Goal: Information Seeking & Learning: Check status

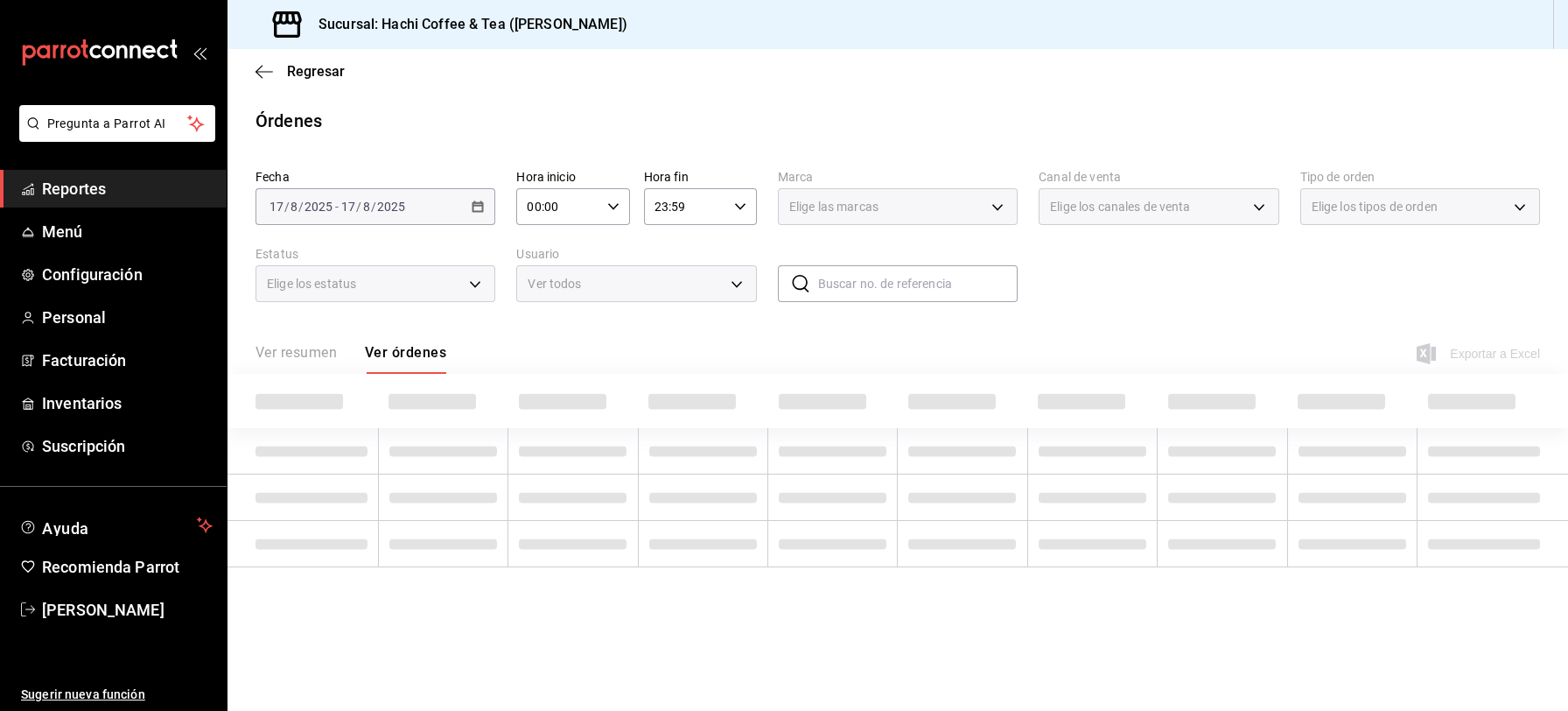
type input "DENIED,FINISHED,CANCELED,OPEN,VOIDED,CREATED,PAID,ACCEPTED"
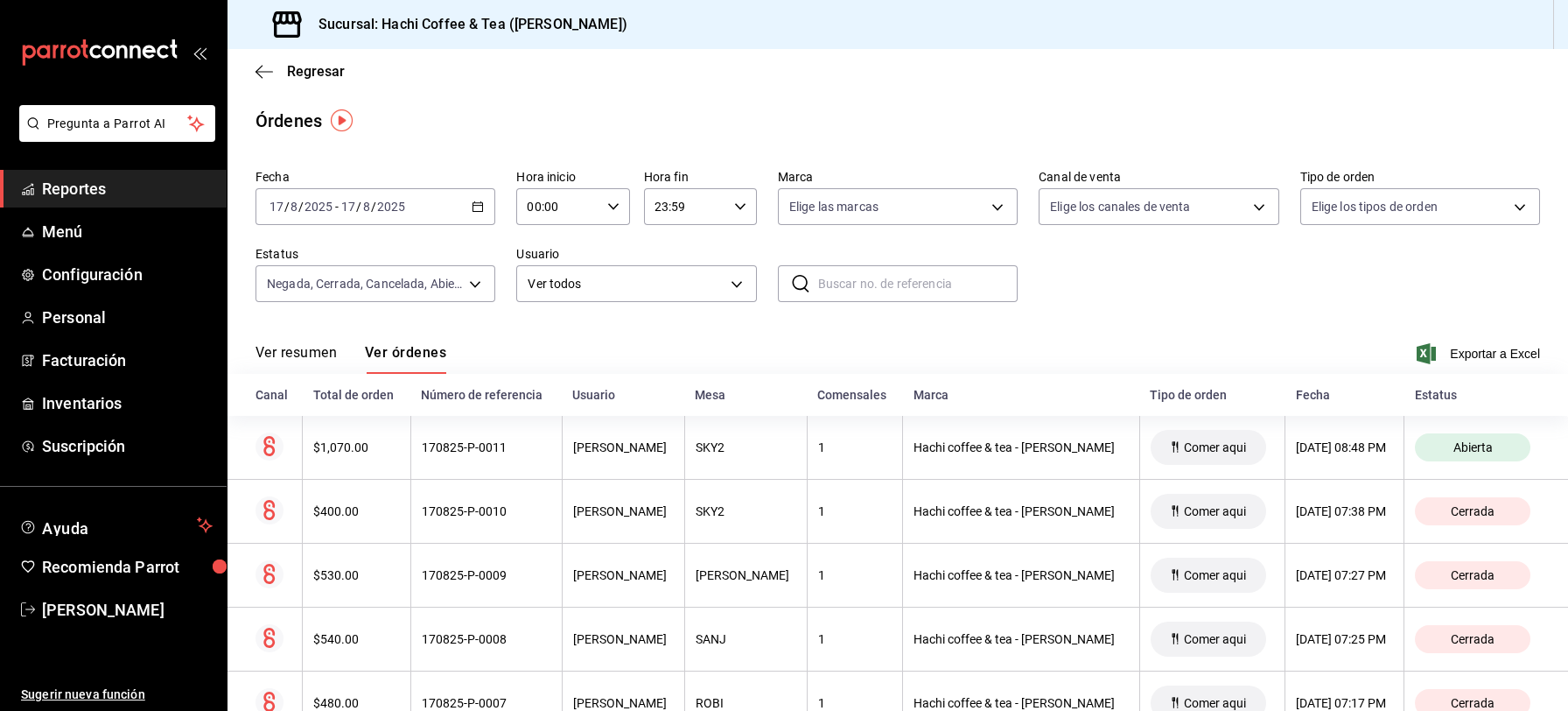
click at [96, 198] on span "Reportes" at bounding box center [127, 188] width 171 height 24
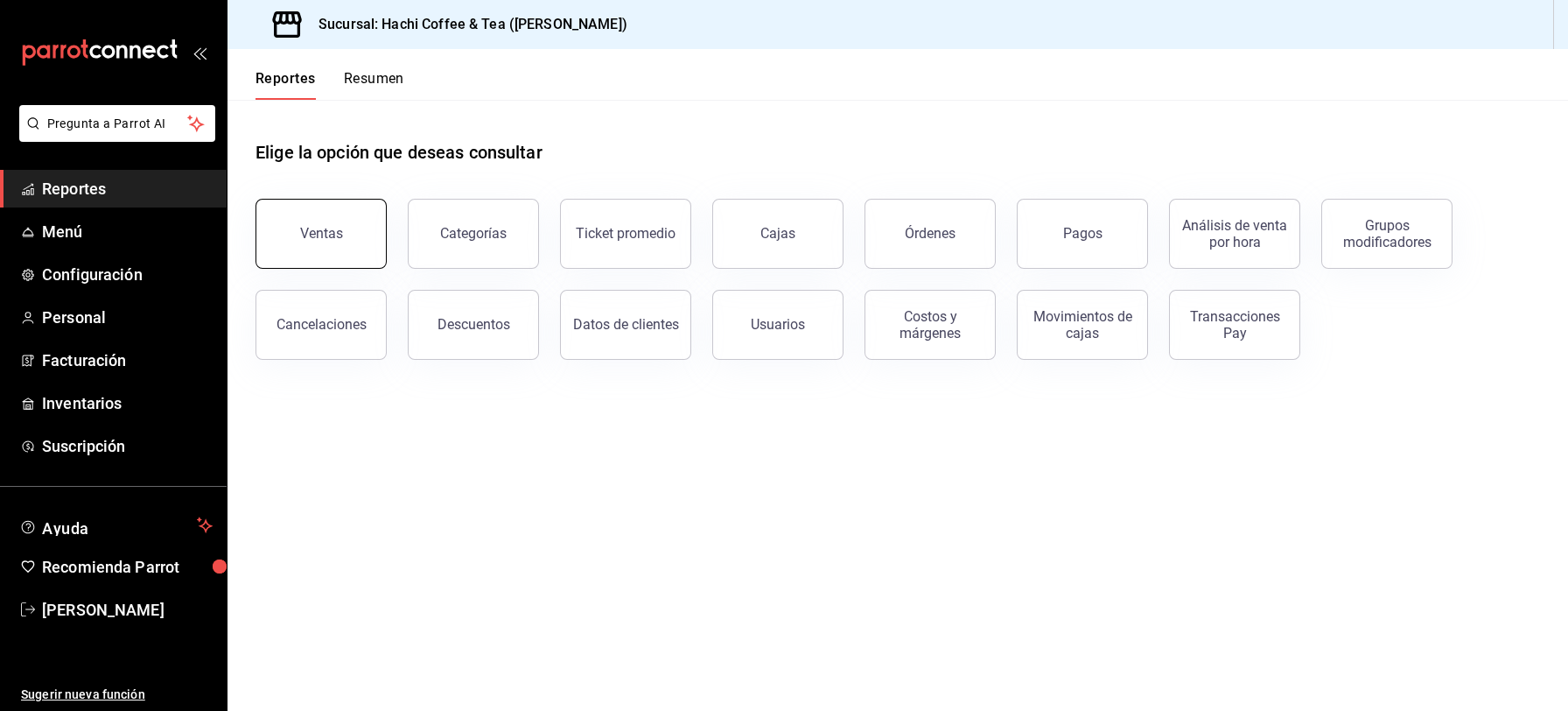
click at [331, 224] on button "Ventas" at bounding box center [321, 233] width 132 height 70
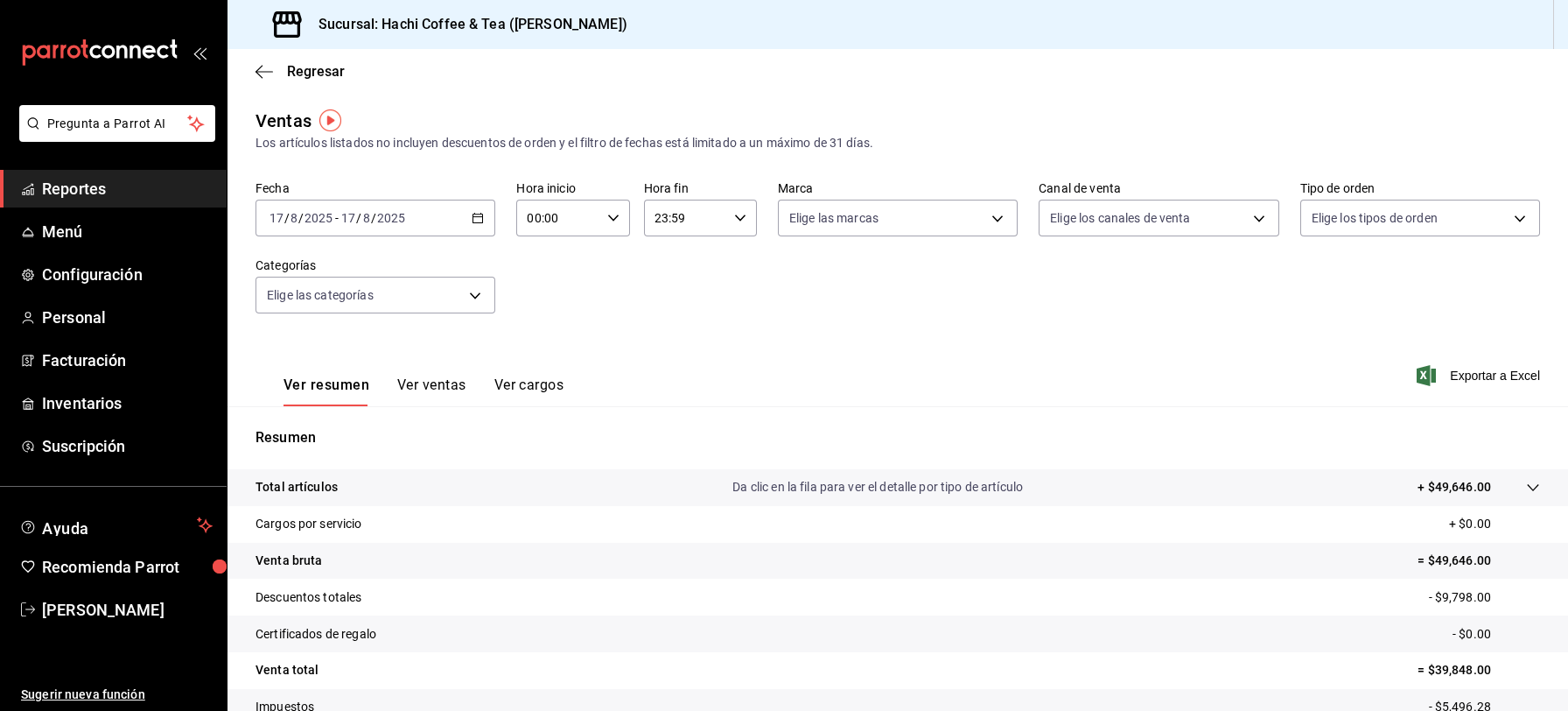
click at [113, 187] on span "Reportes" at bounding box center [127, 188] width 171 height 24
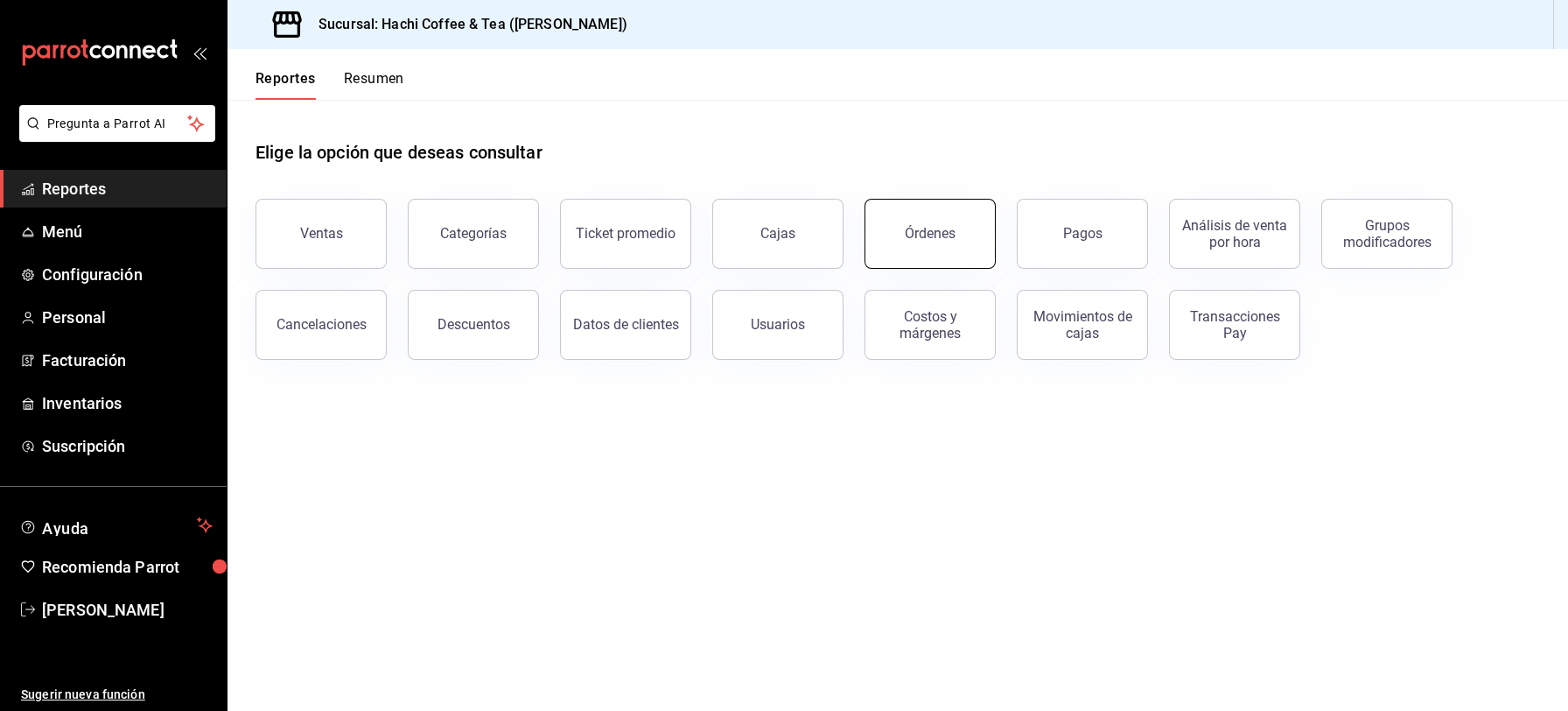
click at [943, 257] on button "Órdenes" at bounding box center [930, 233] width 132 height 70
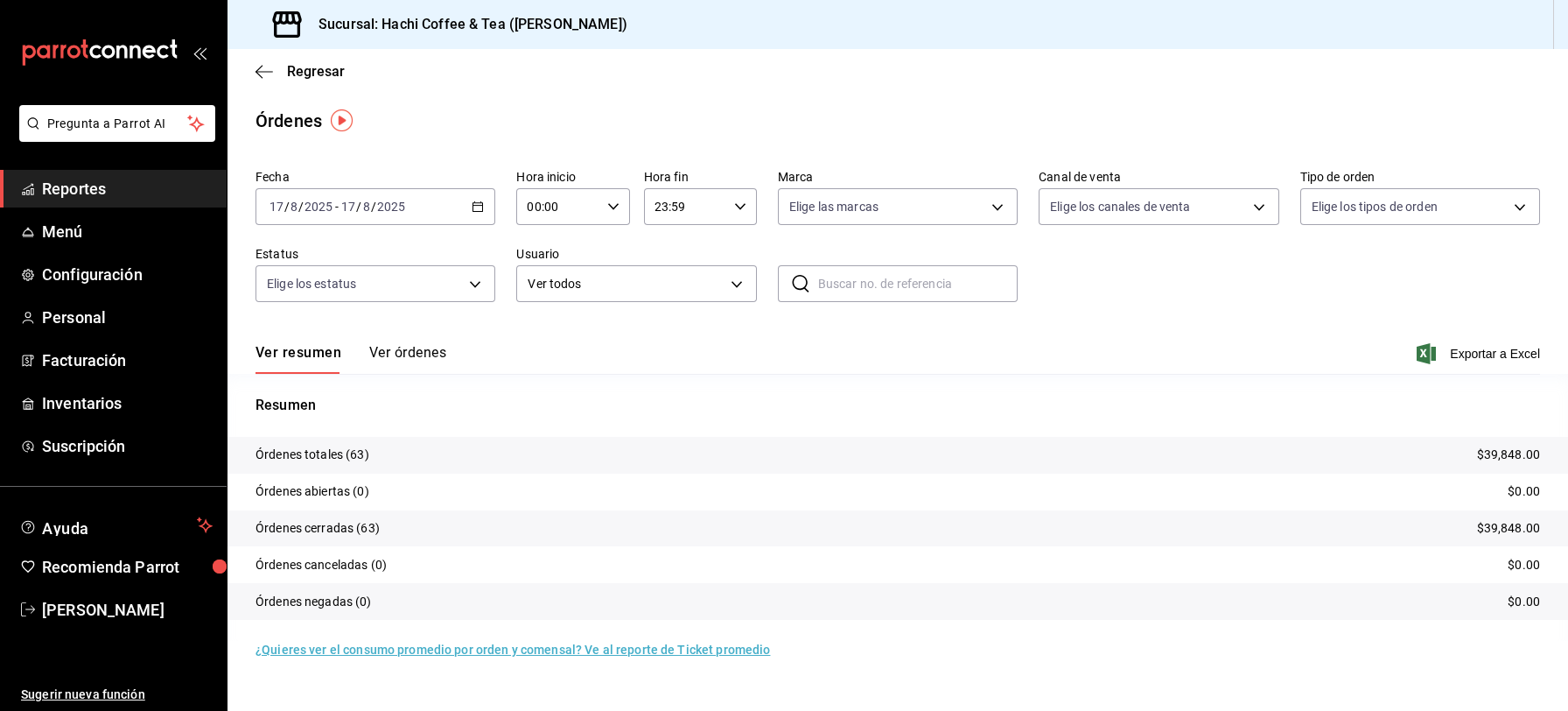
click at [390, 357] on button "Ver órdenes" at bounding box center [407, 359] width 77 height 30
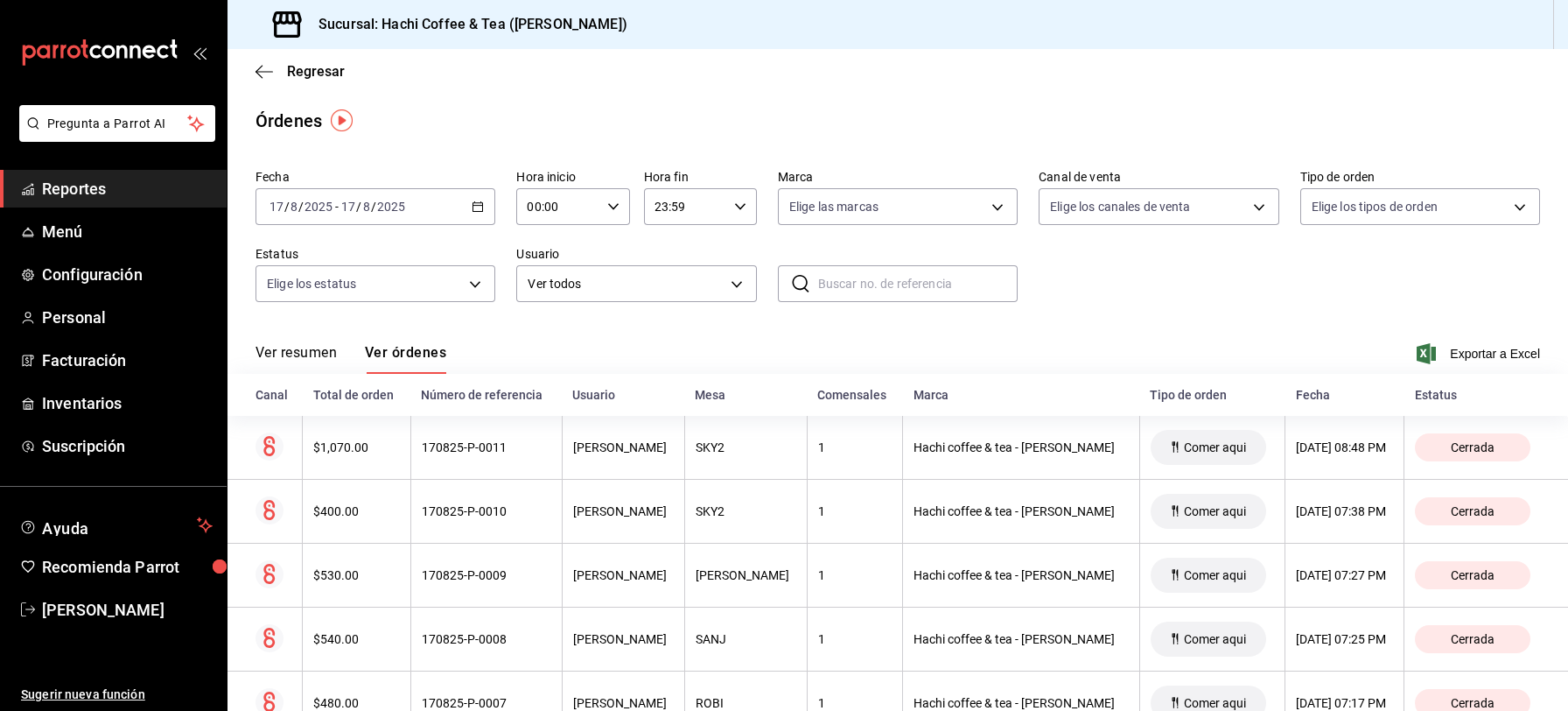
click at [155, 175] on link "Reportes" at bounding box center [113, 188] width 226 height 38
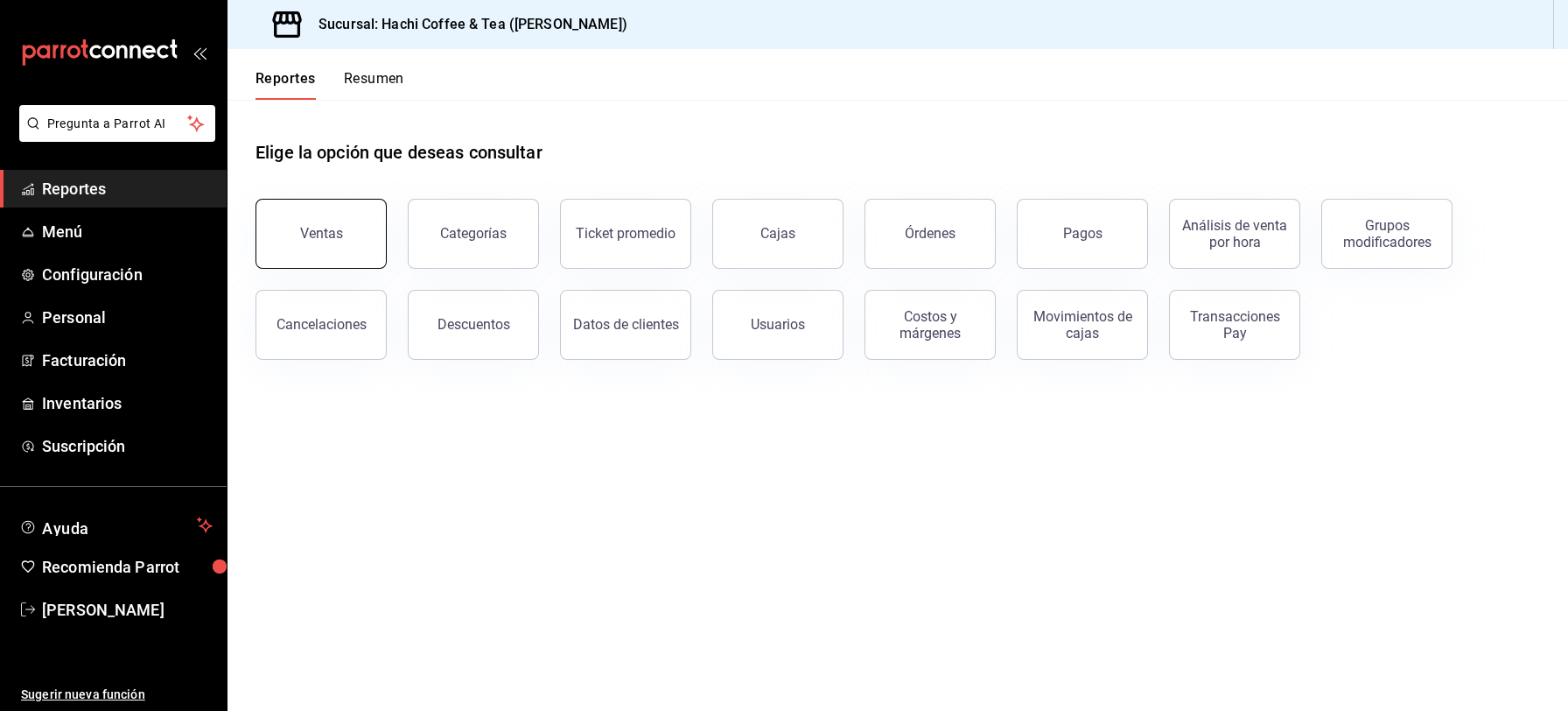
click at [308, 233] on div "Ventas" at bounding box center [322, 233] width 43 height 17
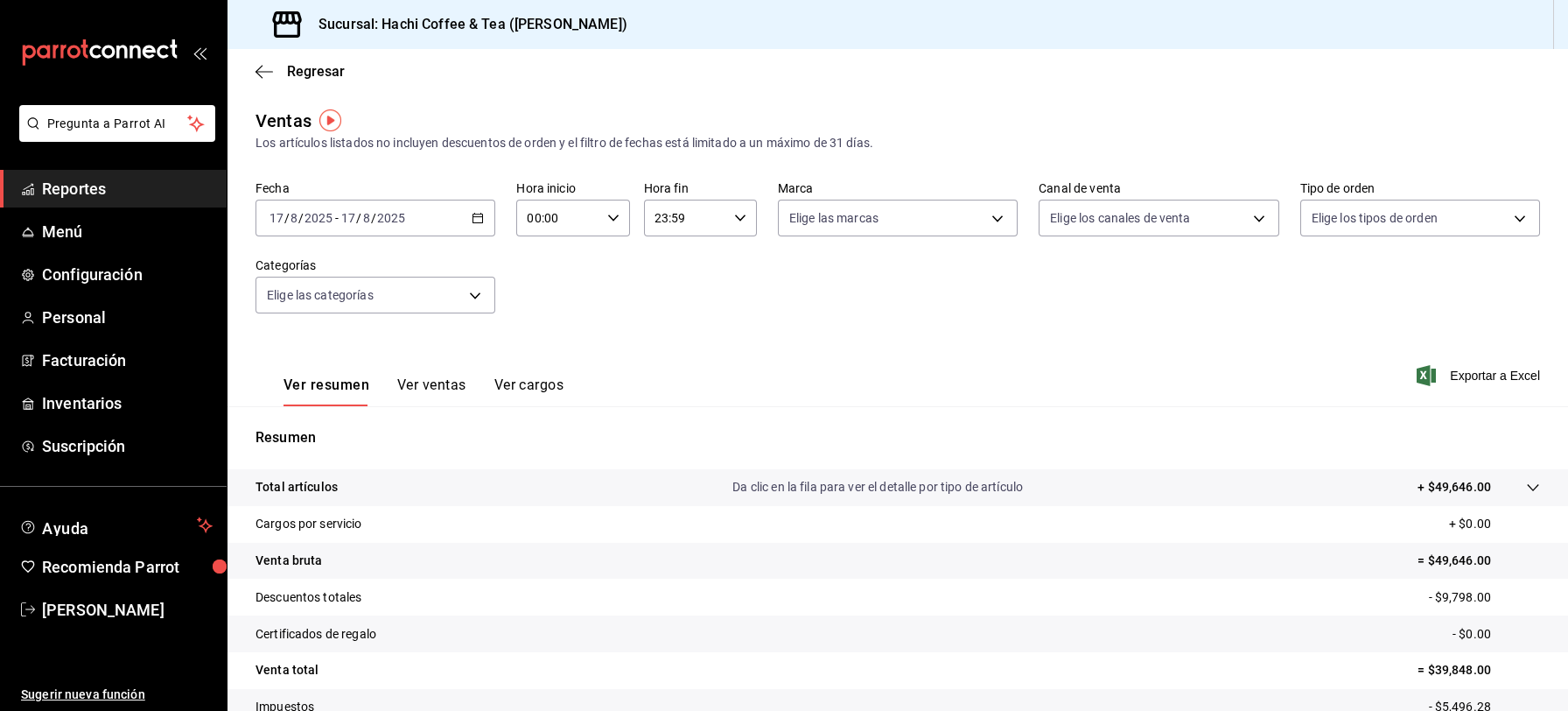
click at [140, 187] on span "Reportes" at bounding box center [127, 188] width 171 height 24
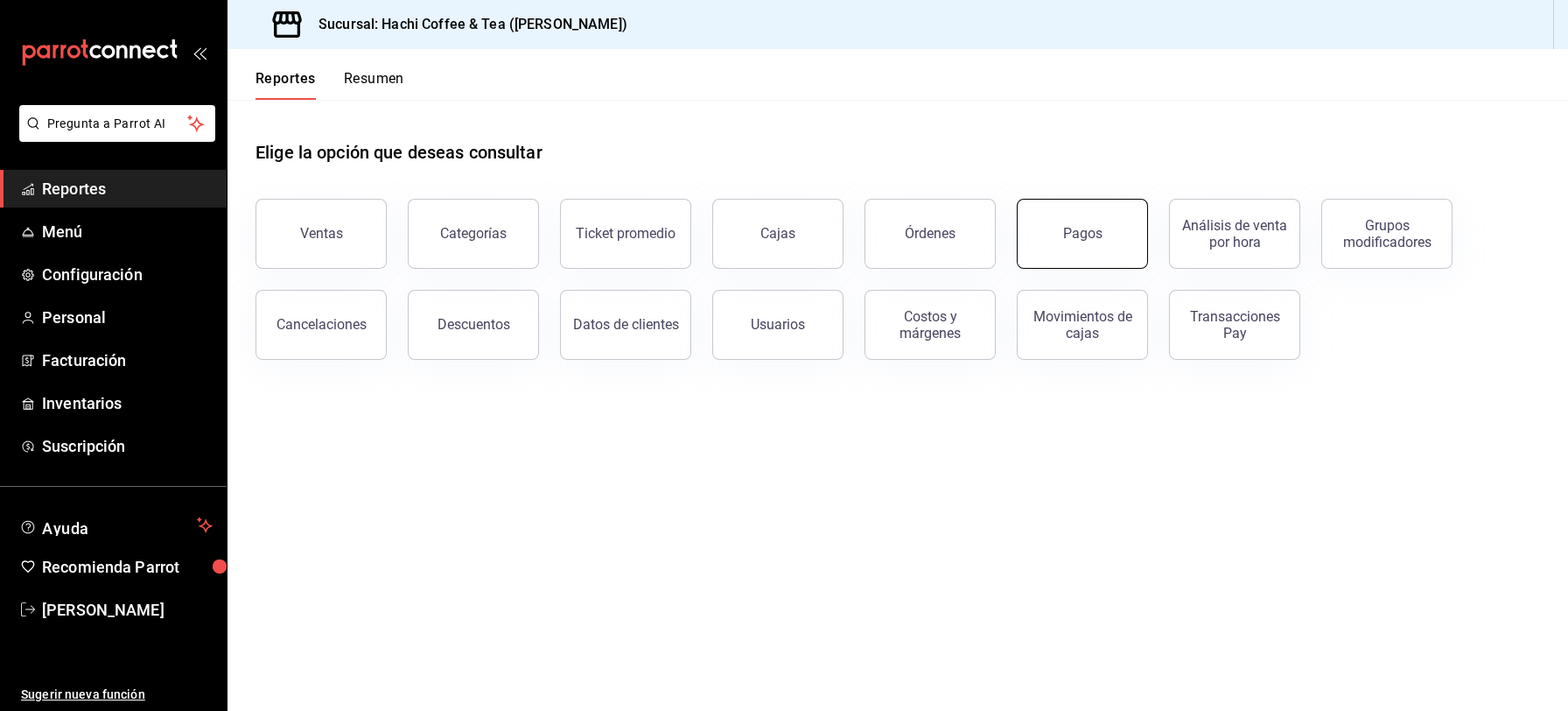
click at [1087, 241] on button "Pagos" at bounding box center [1083, 233] width 132 height 70
